Goal: Task Accomplishment & Management: Use online tool/utility

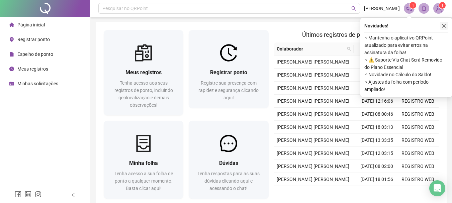
click at [444, 28] on button "button" at bounding box center [444, 26] width 8 height 8
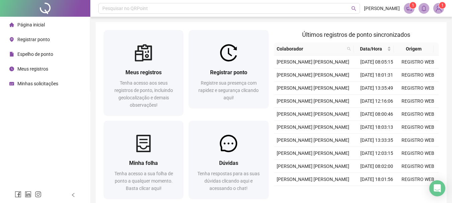
click at [32, 42] on span "Registrar ponto" at bounding box center [33, 39] width 32 height 5
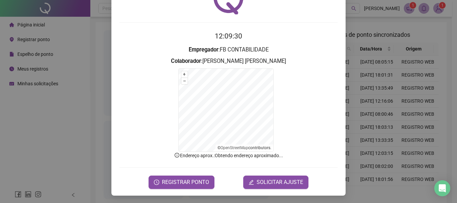
scroll to position [41, 0]
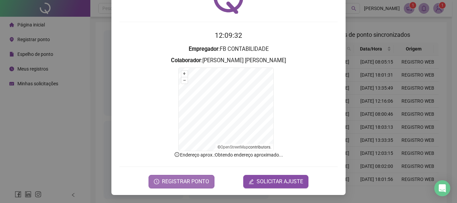
click at [187, 178] on span "REGISTRAR PONTO" at bounding box center [185, 182] width 47 height 8
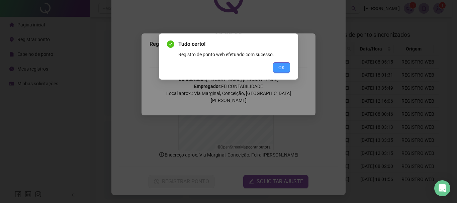
click at [281, 70] on span "OK" at bounding box center [281, 67] width 6 height 7
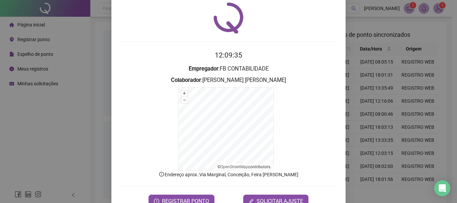
scroll to position [0, 0]
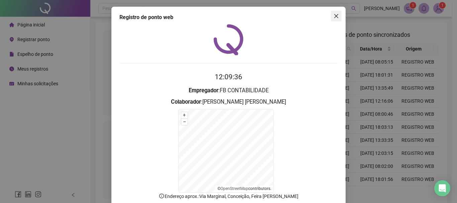
click at [334, 18] on icon "close" at bounding box center [335, 15] width 5 height 5
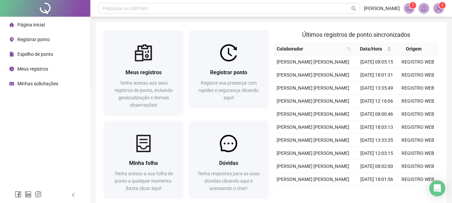
click at [20, 69] on span "Meus registros" at bounding box center [32, 68] width 31 height 5
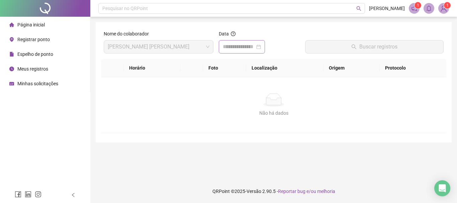
click at [261, 48] on div at bounding box center [242, 47] width 38 height 8
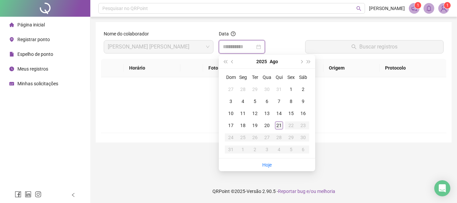
type input "**********"
click at [280, 124] on div "21" at bounding box center [279, 125] width 8 height 8
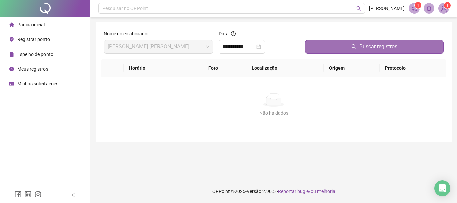
click at [374, 50] on span "Buscar registros" at bounding box center [378, 47] width 38 height 8
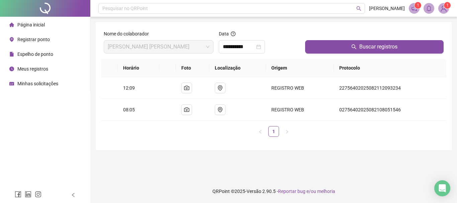
click at [444, 8] on img at bounding box center [443, 8] width 10 height 10
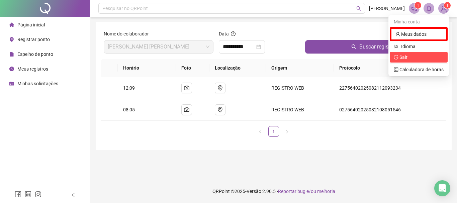
click at [416, 55] on span "Sair" at bounding box center [419, 57] width 50 height 7
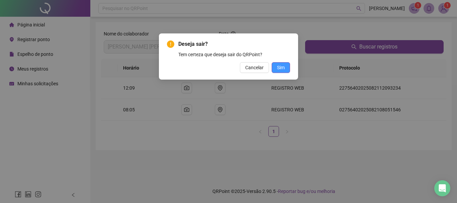
click at [283, 66] on span "Sim" at bounding box center [281, 67] width 8 height 7
